Goal: Information Seeking & Learning: Learn about a topic

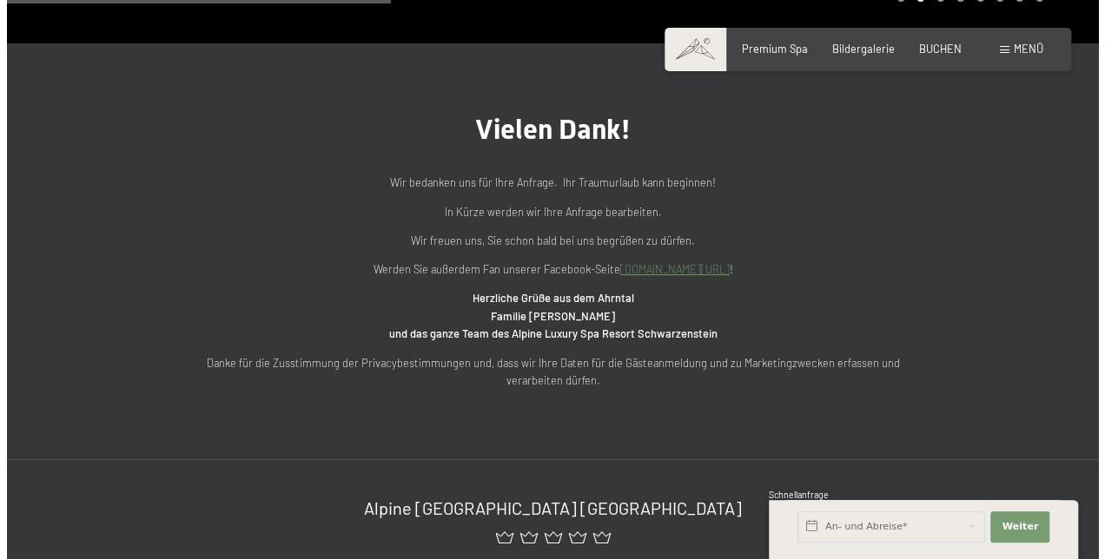
scroll to position [524, 0]
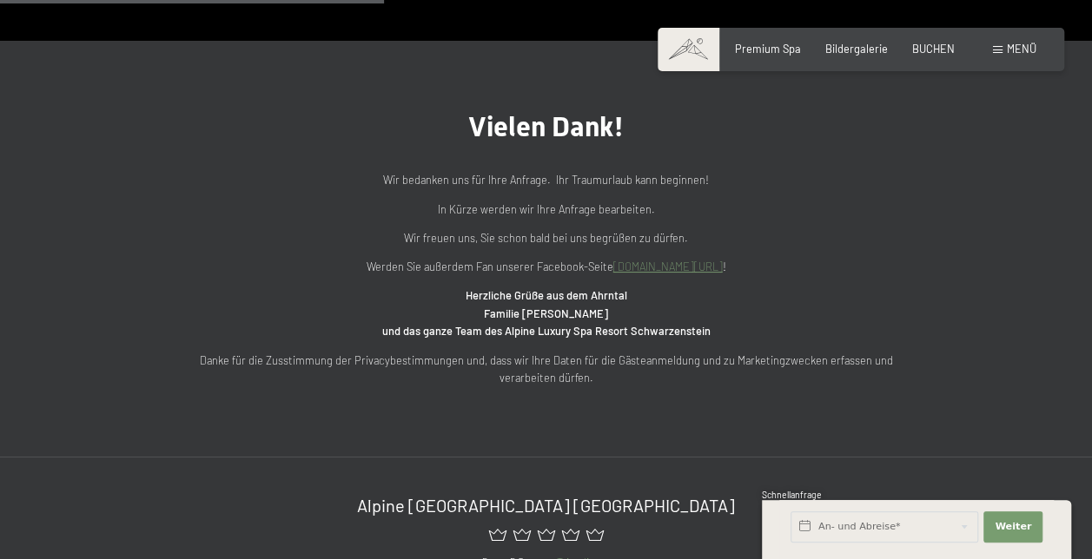
click at [997, 54] on div "Menü" at bounding box center [1014, 50] width 43 height 16
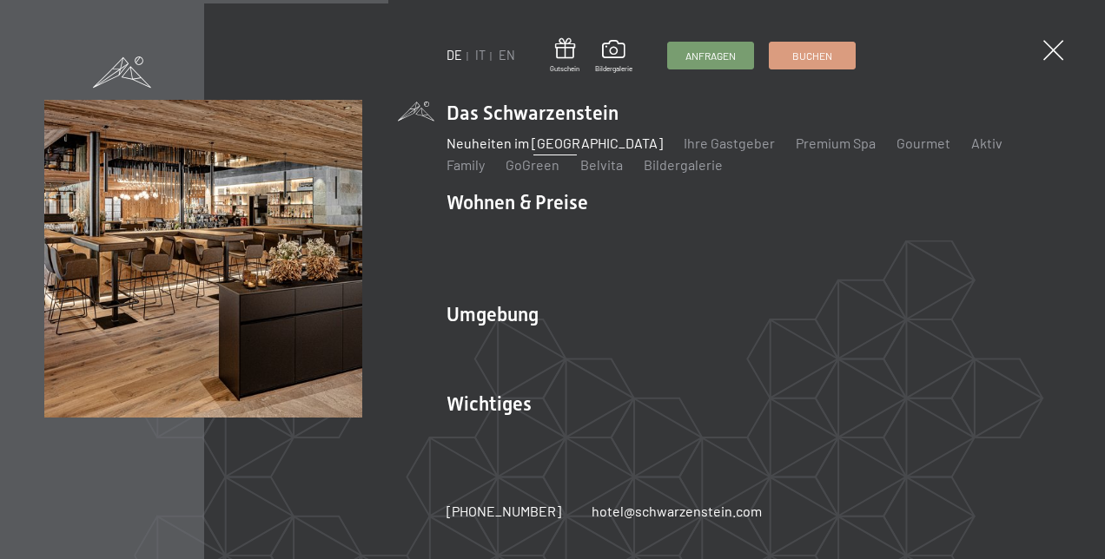
click at [548, 151] on link "Neuheiten im [GEOGRAPHIC_DATA]" at bounding box center [555, 143] width 216 height 17
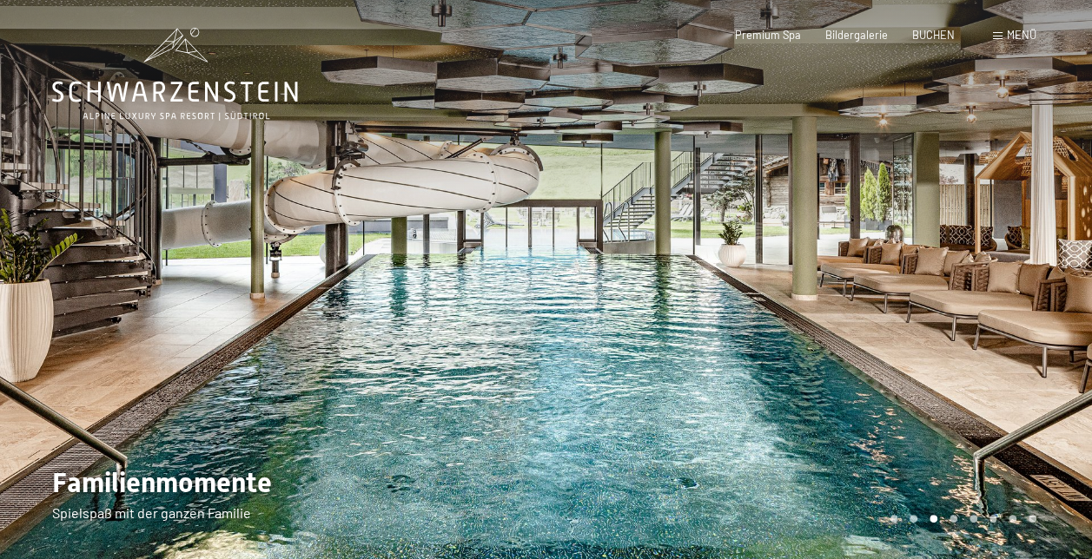
click at [1002, 38] on div "Menü" at bounding box center [1014, 36] width 43 height 16
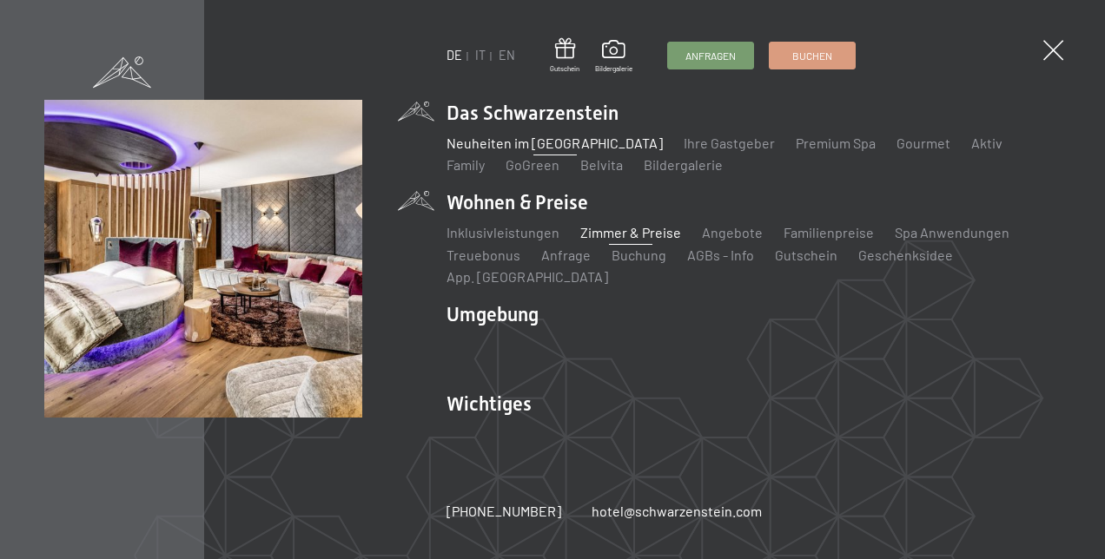
click at [599, 241] on link "Zimmer & Preise" at bounding box center [630, 232] width 101 height 17
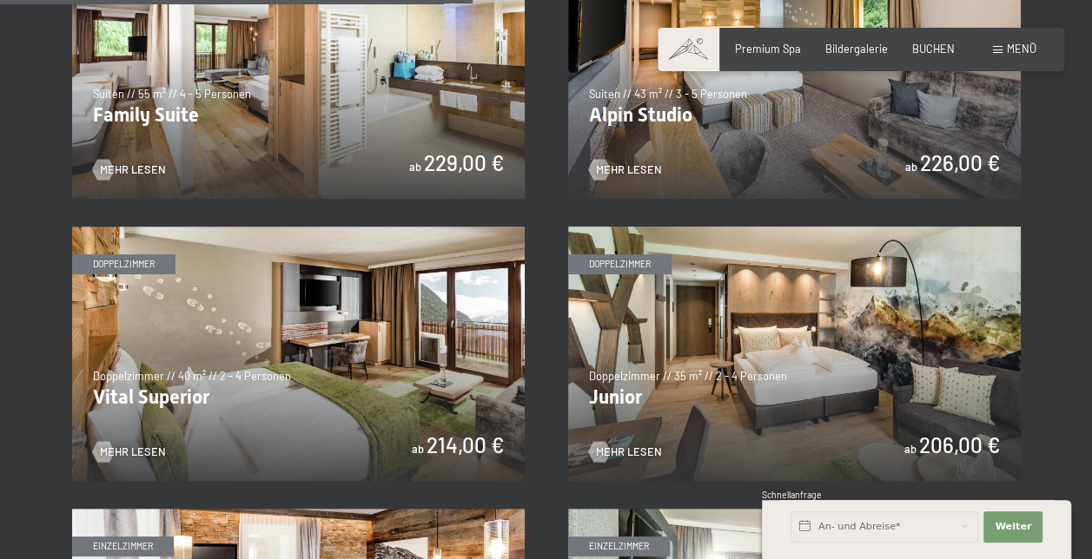
scroll to position [1916, 0]
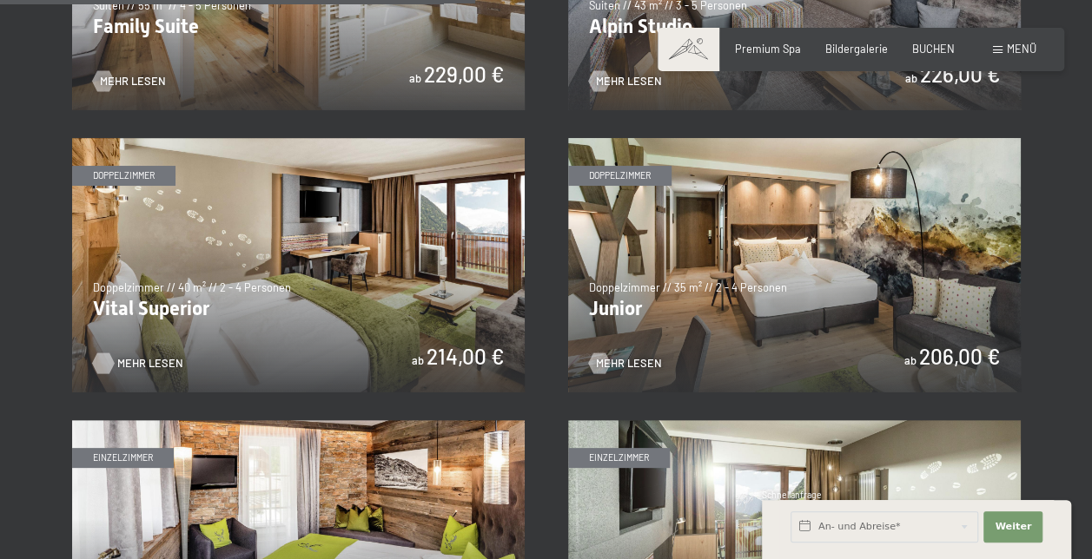
click at [136, 365] on span "Mehr Lesen" at bounding box center [150, 364] width 66 height 16
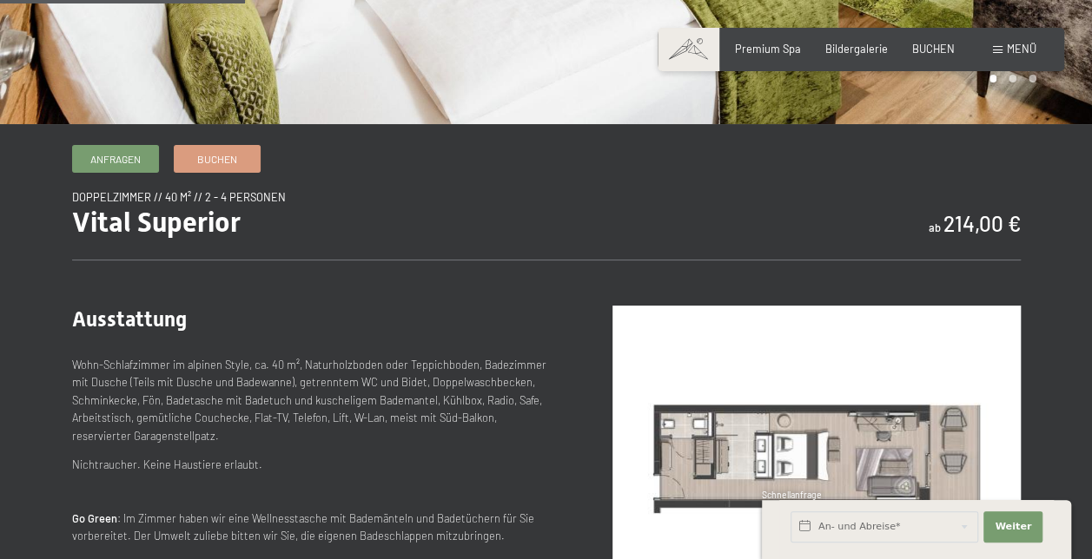
scroll to position [498, 0]
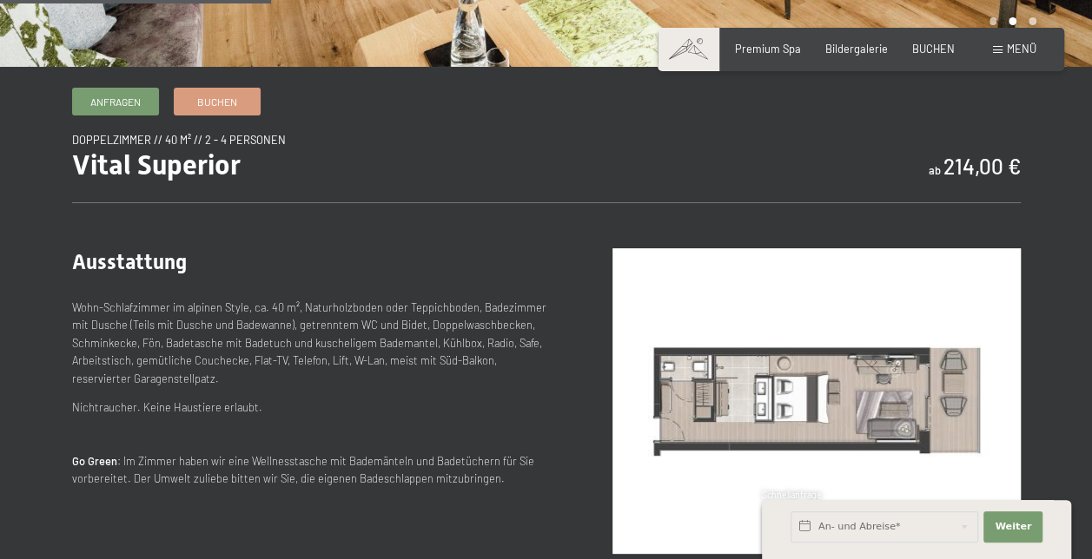
click at [999, 52] on span at bounding box center [998, 50] width 10 height 8
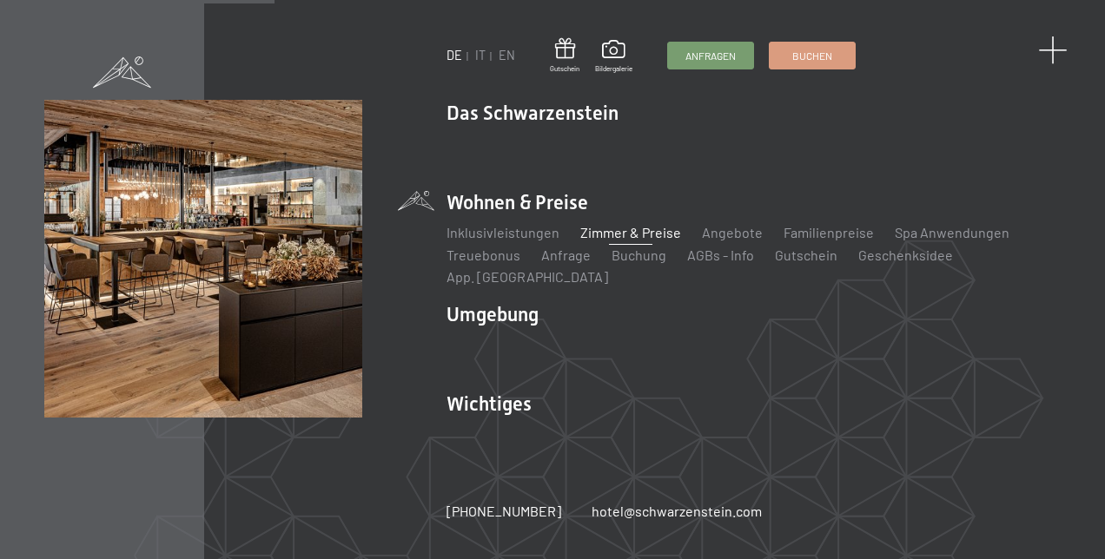
click at [1055, 56] on span at bounding box center [1052, 50] width 29 height 29
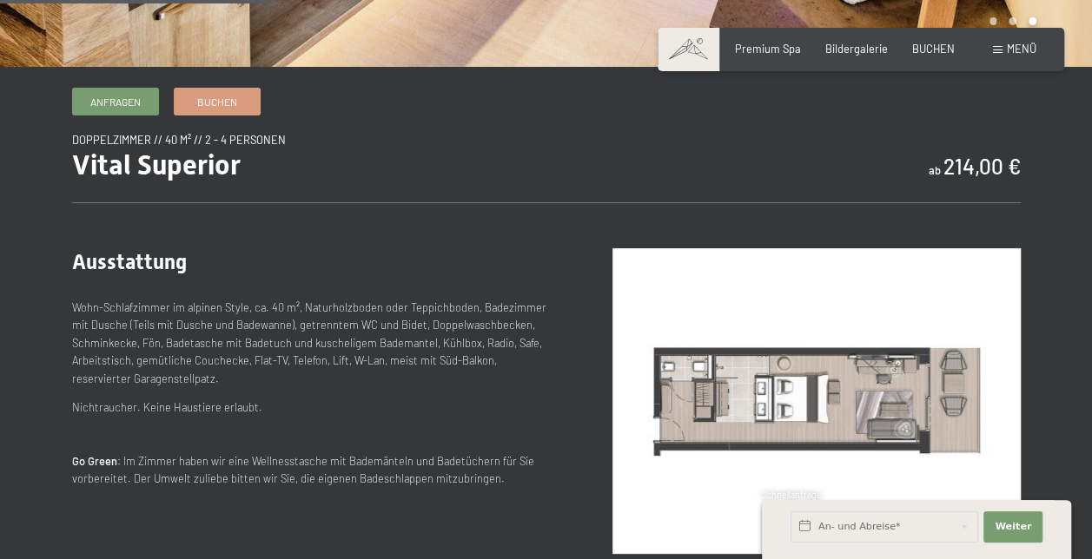
click at [818, 407] on img at bounding box center [816, 401] width 408 height 306
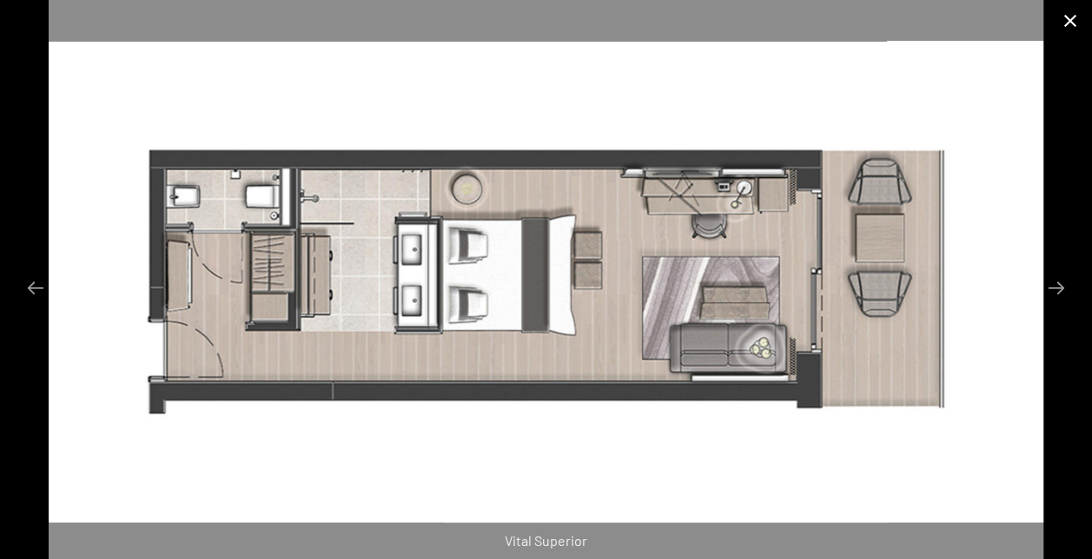
click at [1070, 21] on button "Close gallery" at bounding box center [1070, 20] width 43 height 41
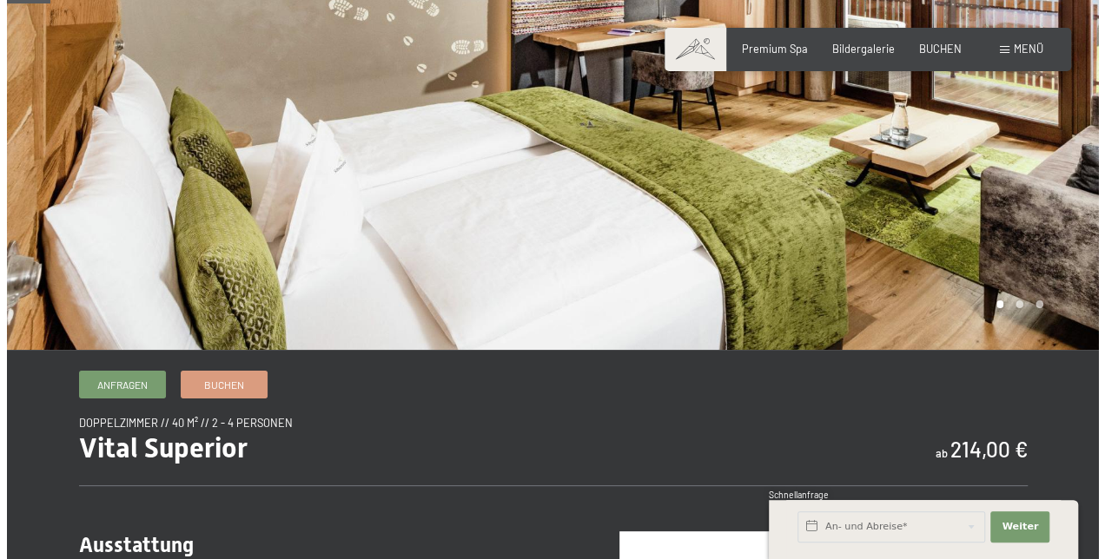
scroll to position [0, 0]
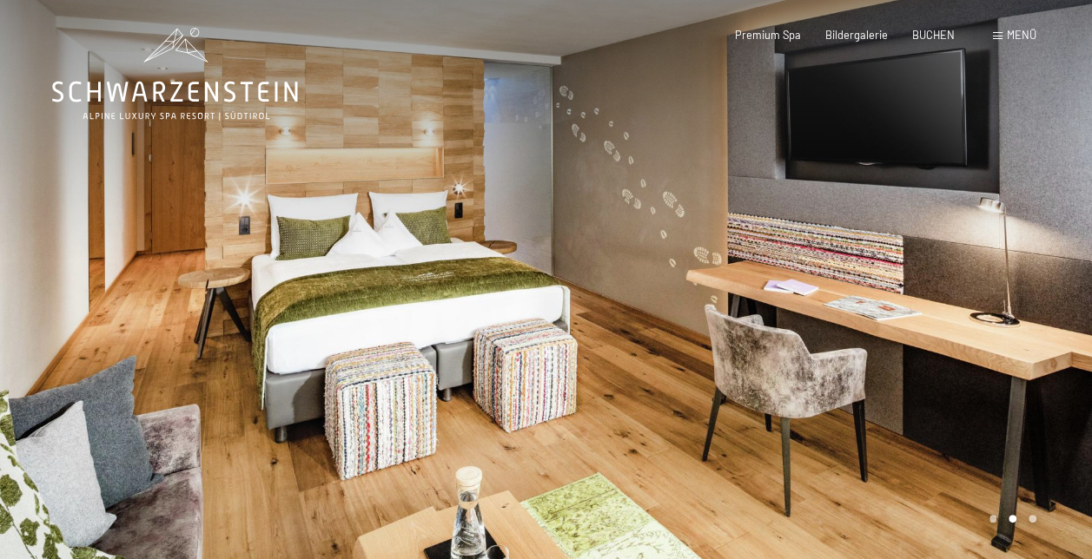
click at [1002, 35] on span at bounding box center [998, 36] width 10 height 8
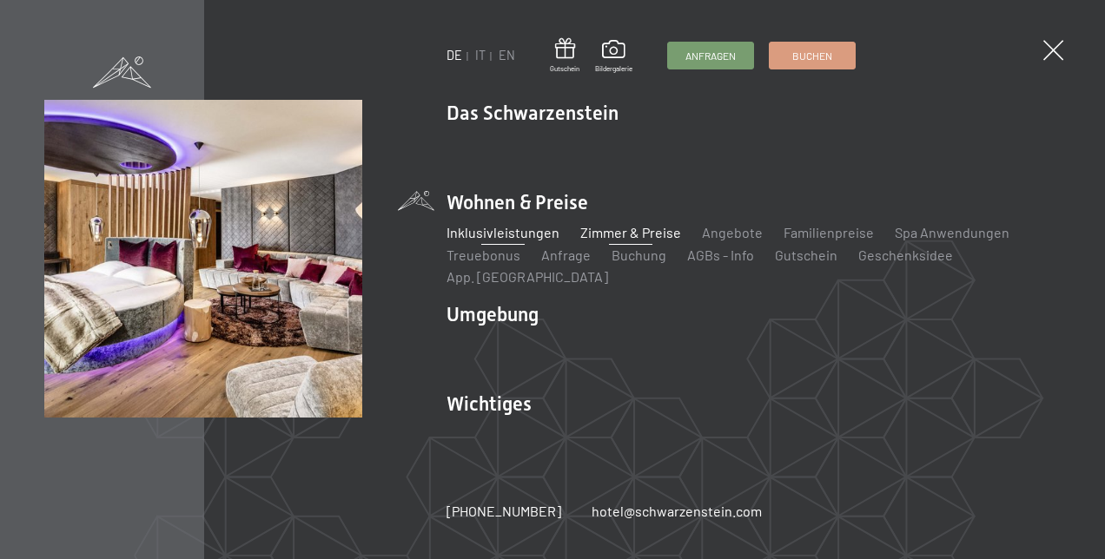
click at [504, 241] on link "Inklusivleistungen" at bounding box center [503, 232] width 113 height 17
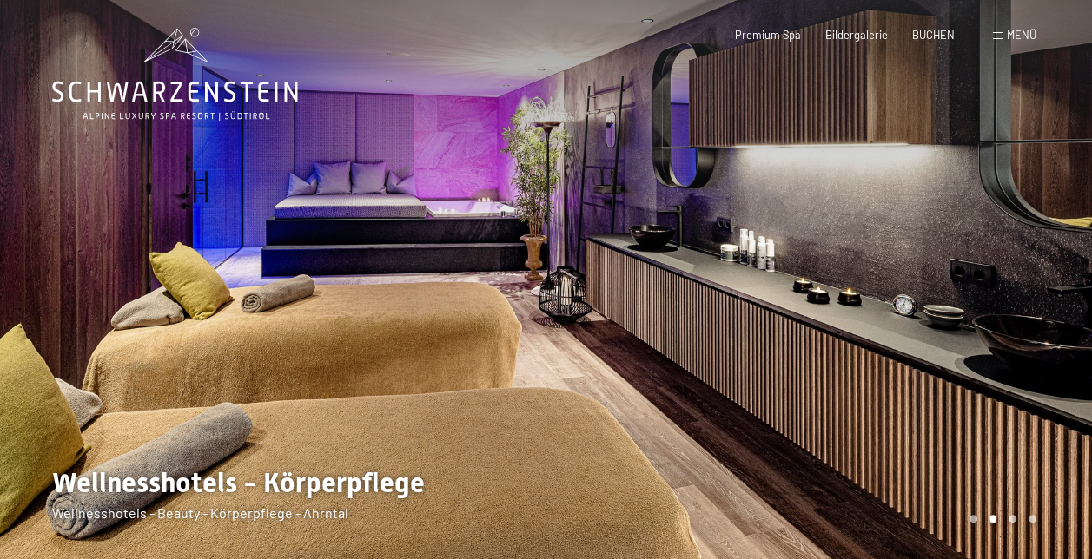
click at [1002, 33] on div "Menü" at bounding box center [1014, 36] width 43 height 16
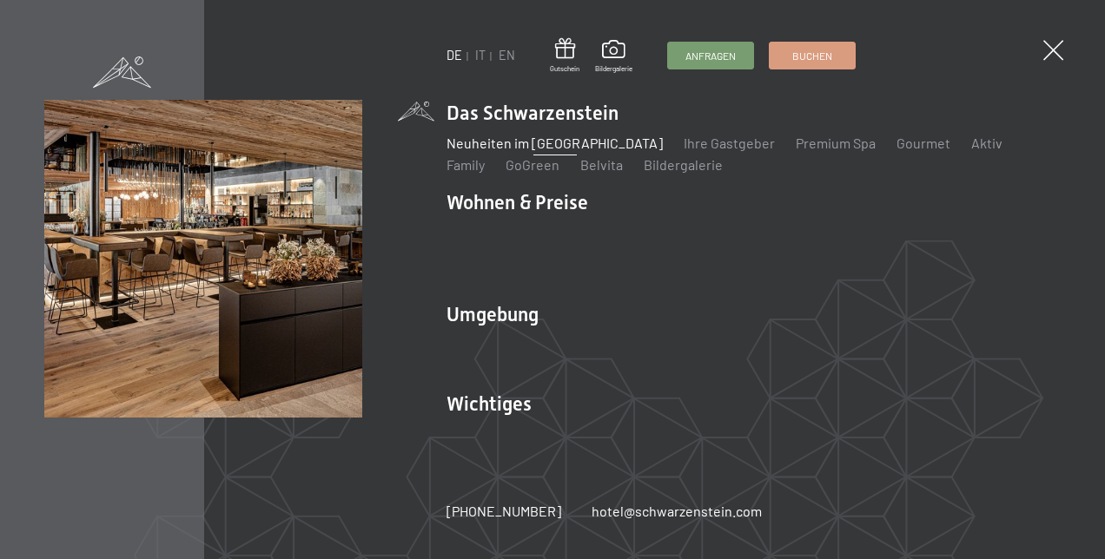
click at [497, 151] on link "Neuheiten im [GEOGRAPHIC_DATA]" at bounding box center [555, 143] width 216 height 17
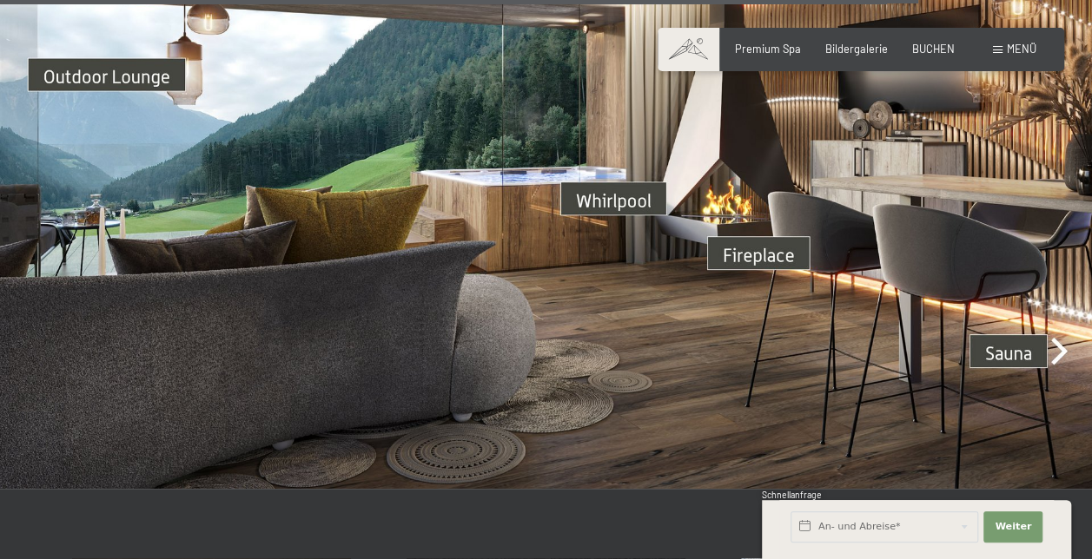
scroll to position [4535, 0]
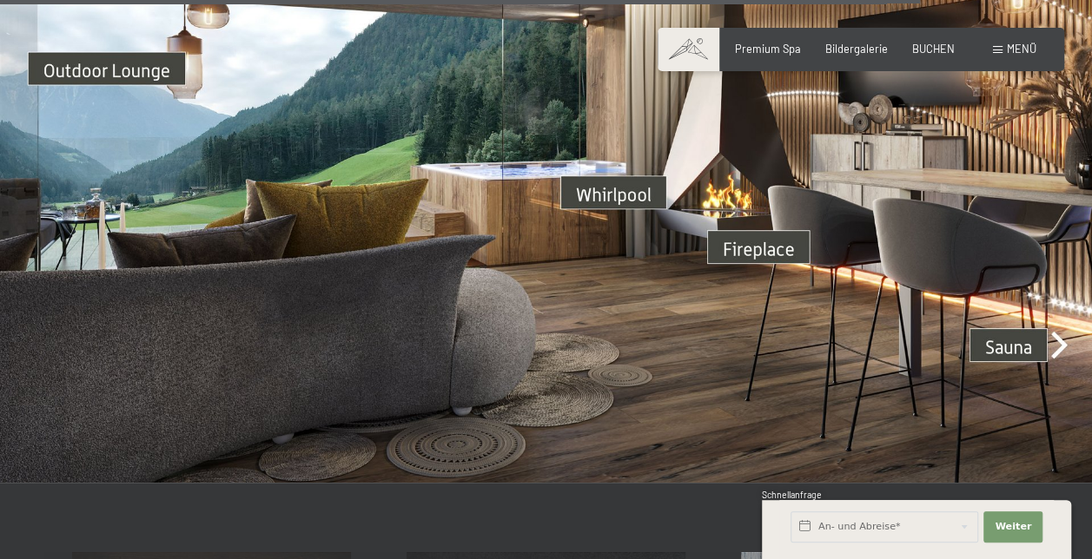
click at [1029, 328] on img at bounding box center [546, 176] width 1092 height 614
click at [1062, 326] on img at bounding box center [546, 176] width 1092 height 614
click at [1018, 334] on img at bounding box center [546, 176] width 1092 height 614
click at [1051, 335] on img at bounding box center [546, 176] width 1092 height 614
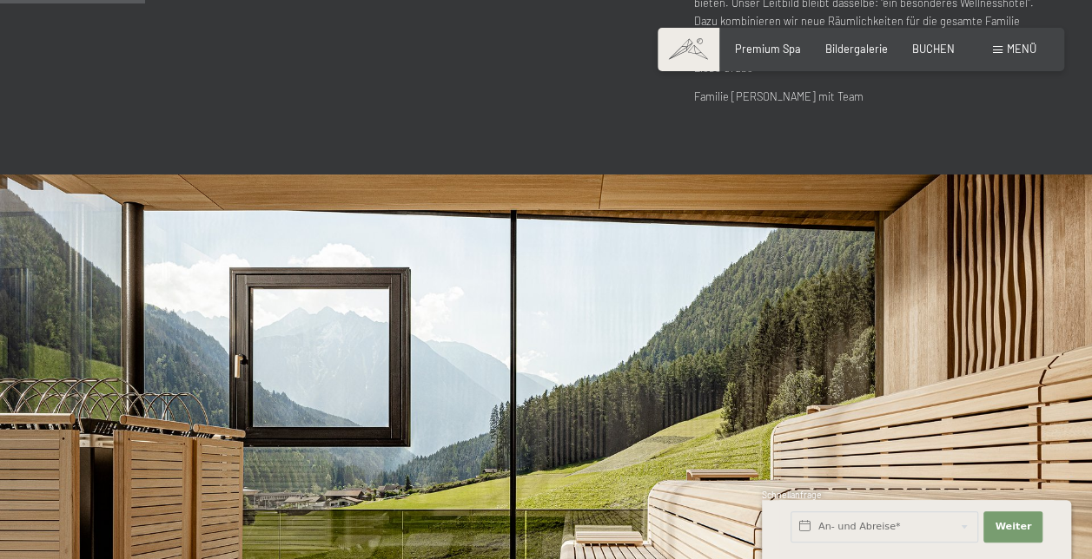
scroll to position [726, 0]
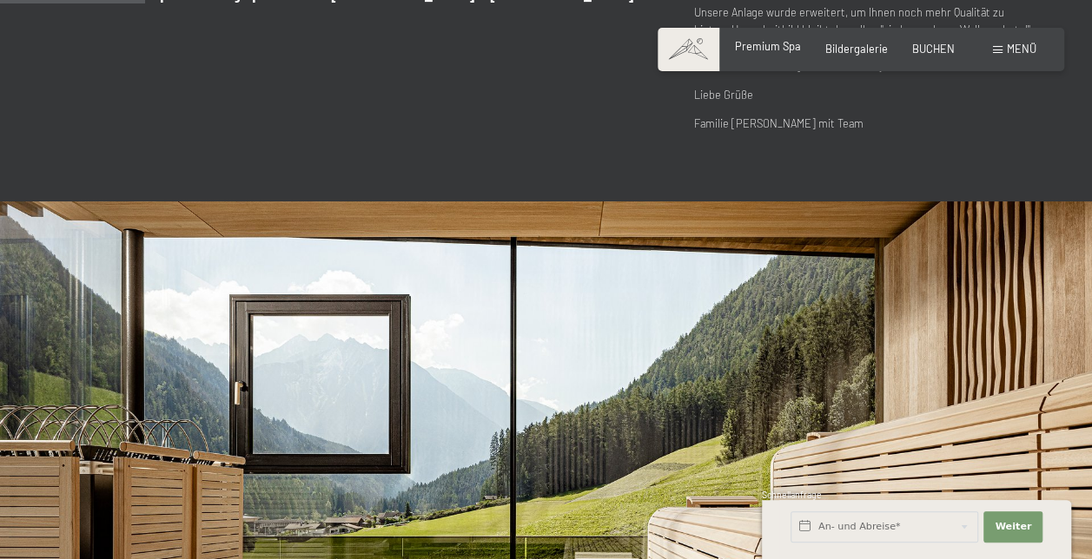
click at [777, 51] on span "Premium Spa" at bounding box center [768, 46] width 66 height 14
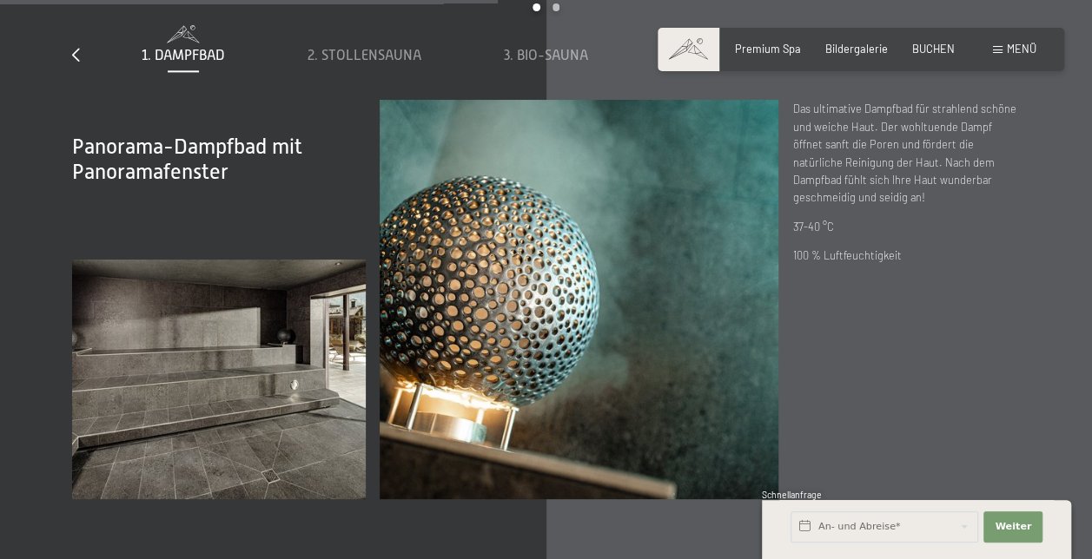
scroll to position [4432, 0]
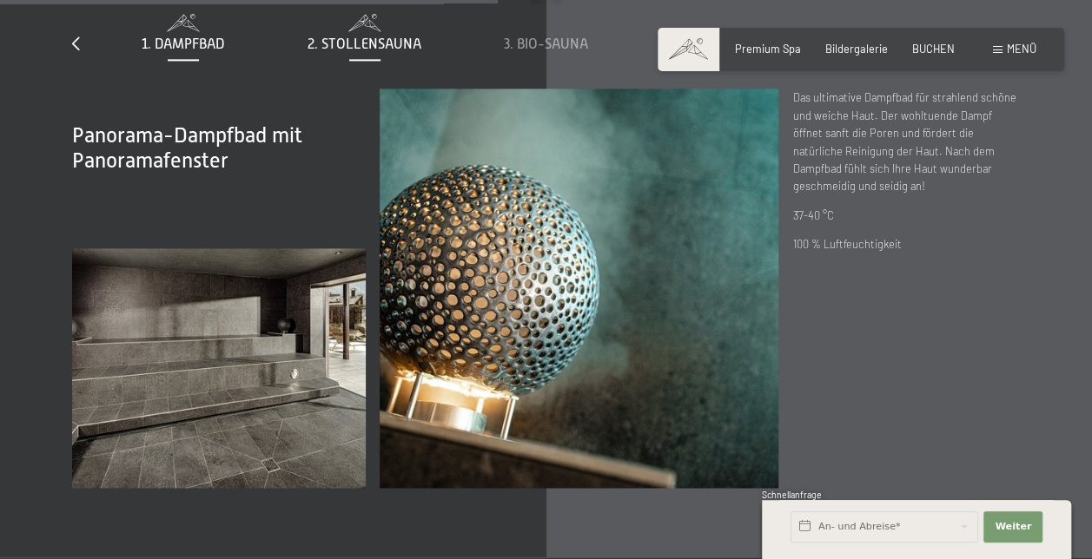
click at [374, 36] on span "2. Stollensauna" at bounding box center [365, 44] width 114 height 16
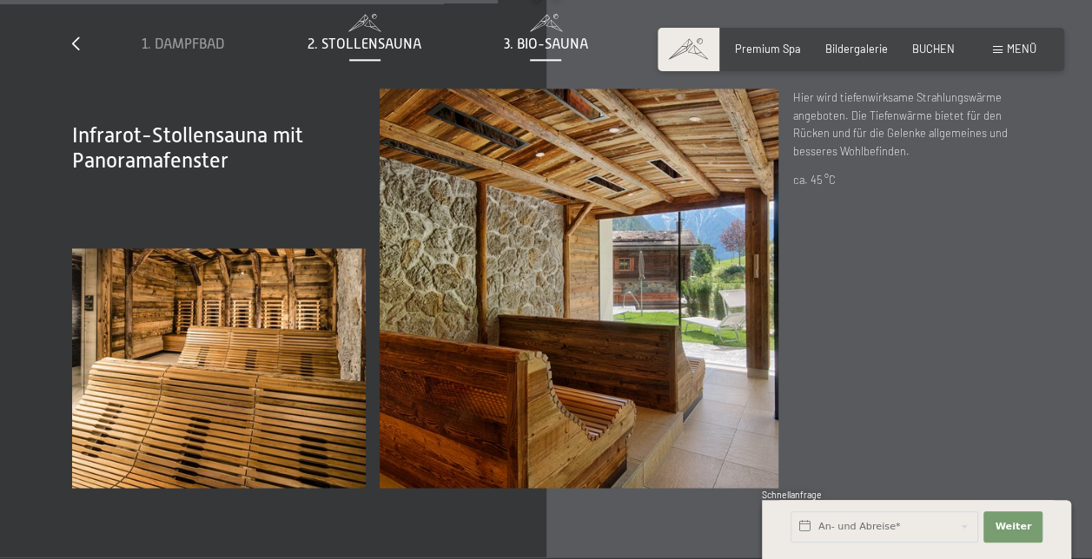
click at [552, 36] on span "3. Bio-Sauna" at bounding box center [546, 44] width 84 height 16
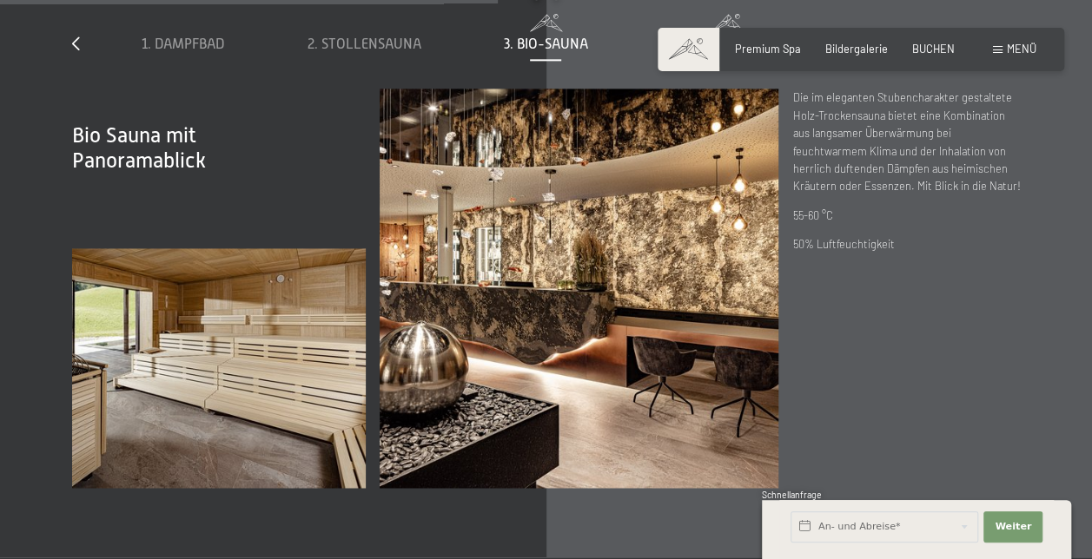
click at [715, 36] on span "4. Event Sauna" at bounding box center [727, 44] width 101 height 16
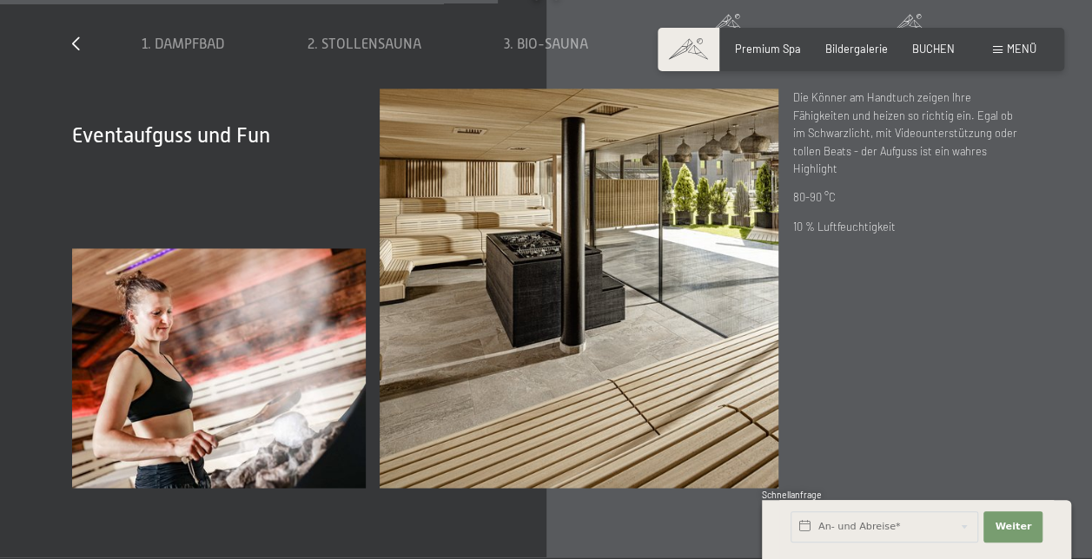
click at [942, 36] on span "5. Kräutersauna" at bounding box center [908, 44] width 115 height 16
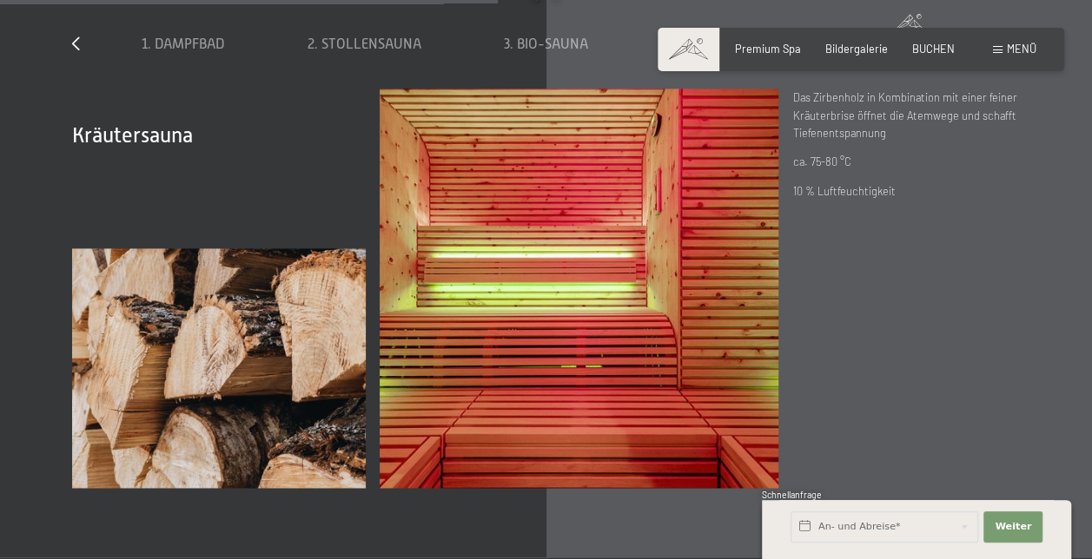
click at [1022, 17] on div "Acht Saunen für Glücksmomente slide 1 to 5 of 8 1. Dampfbad 2. Stollensauna 3. …" at bounding box center [546, 206] width 1053 height 564
click at [1011, 24] on div "slide 1 to 5 of 8 1. Dampfbad 2. Stollensauna 3. Bio-Sauna 4. Event Sauna 5. Kr…" at bounding box center [546, 40] width 949 height 96
click at [1018, 36] on icon at bounding box center [1017, 43] width 8 height 14
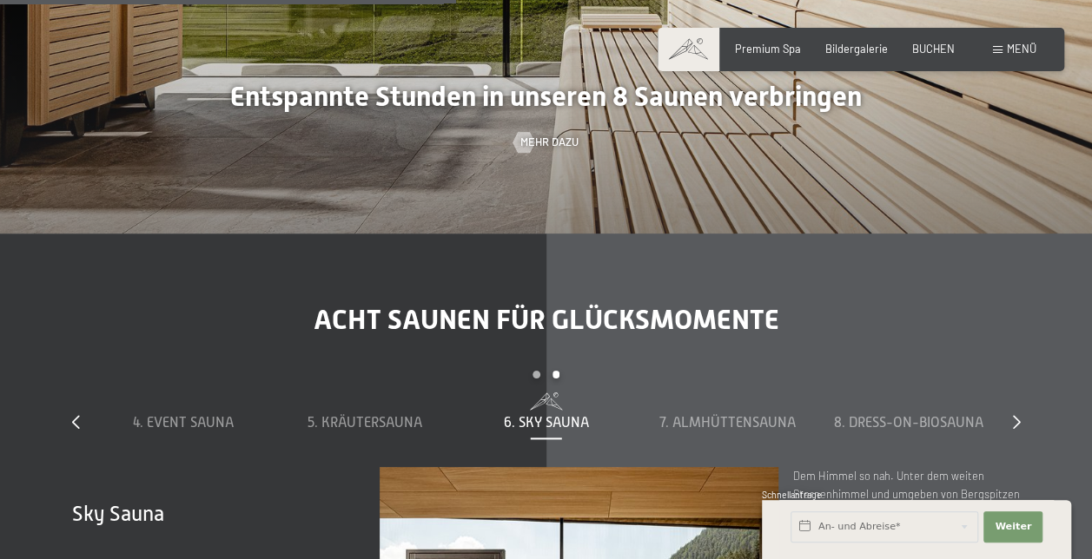
scroll to position [4111, 0]
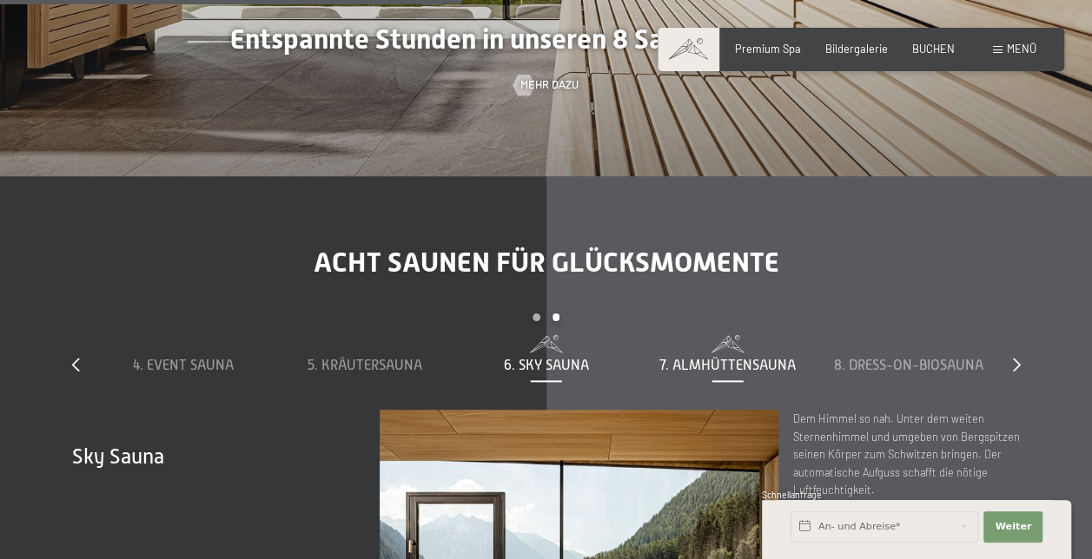
click at [736, 358] on span "7. Almhüttensauna" at bounding box center [727, 366] width 136 height 16
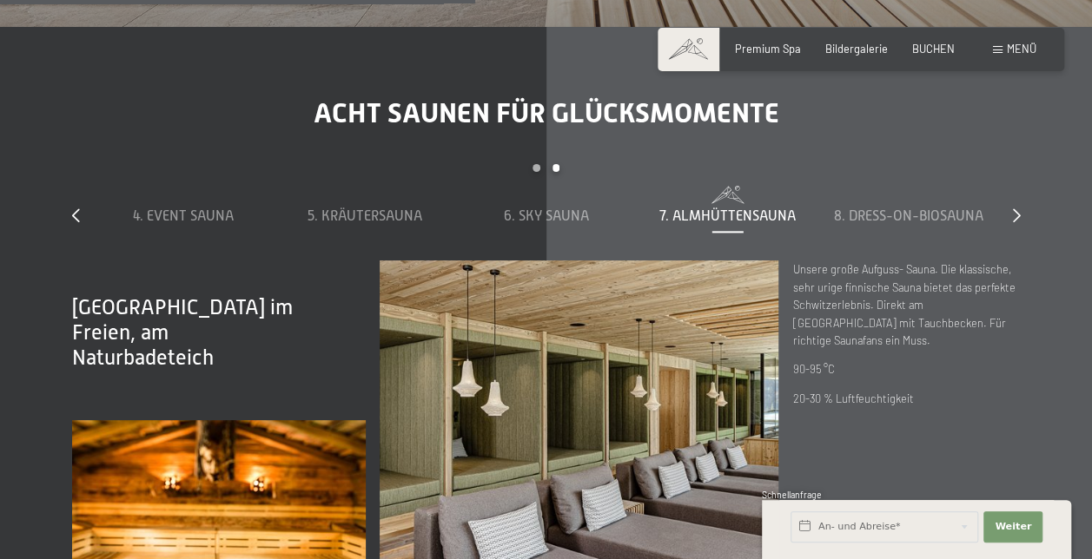
scroll to position [4238, 0]
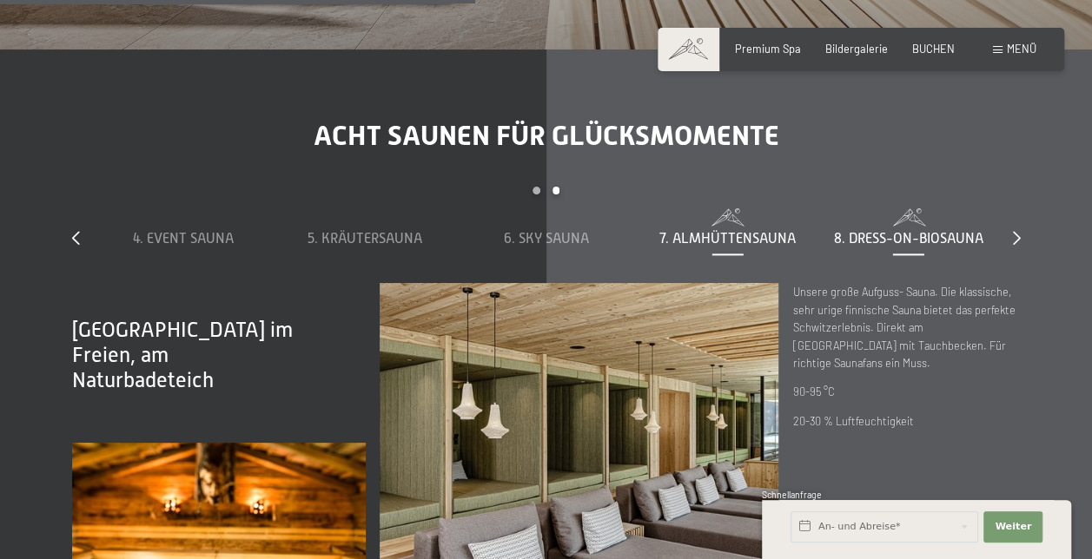
click at [914, 231] on span "8. Dress-on-Biosauna" at bounding box center [908, 239] width 149 height 16
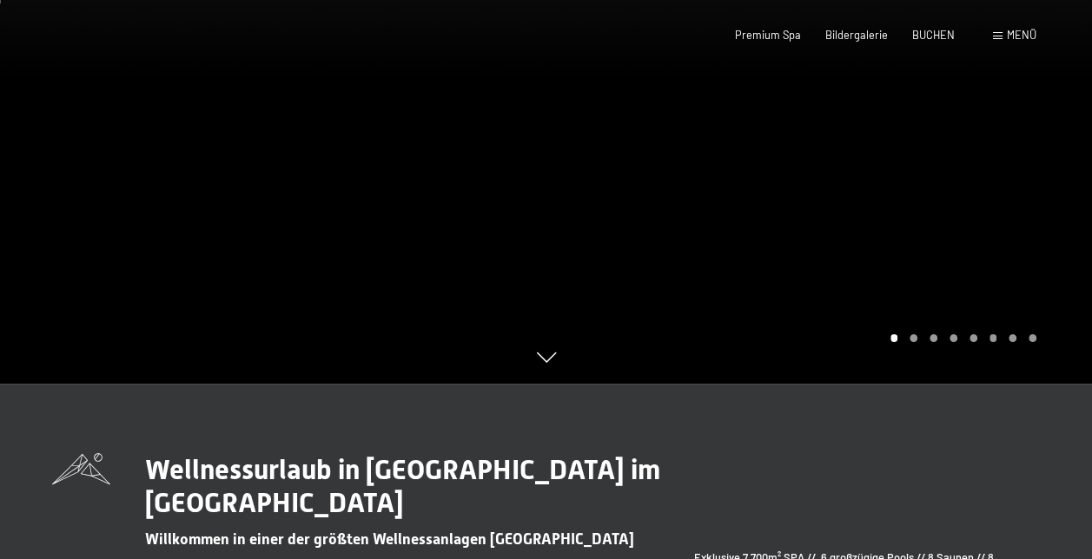
scroll to position [0, 0]
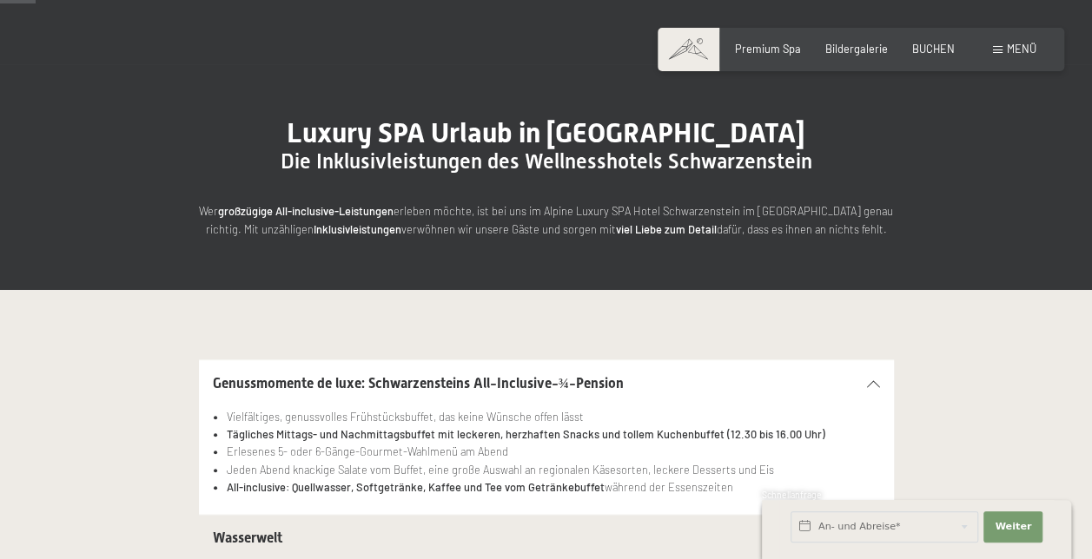
scroll to position [125, 0]
